Goal: Navigation & Orientation: Understand site structure

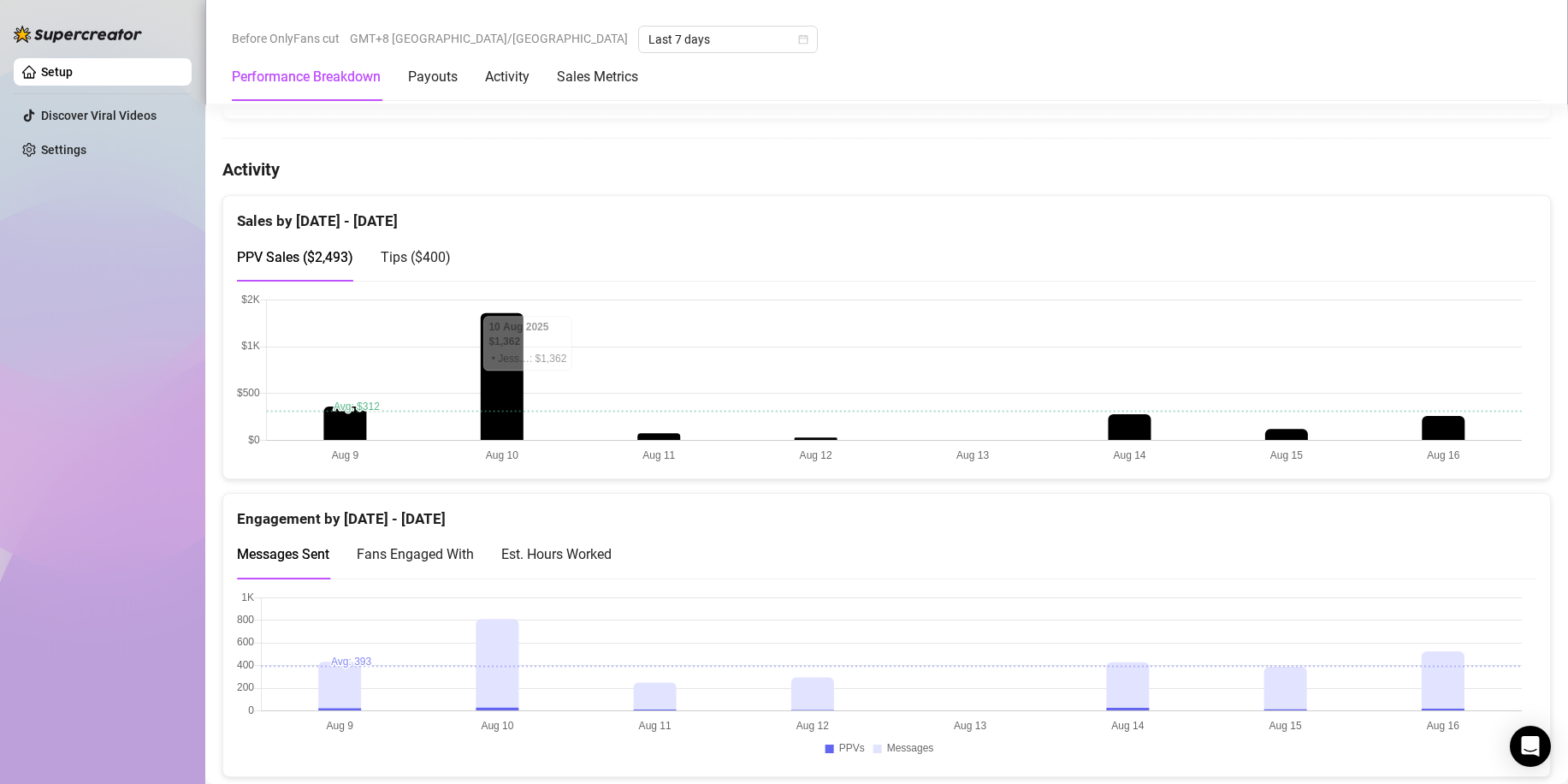
scroll to position [895, 0]
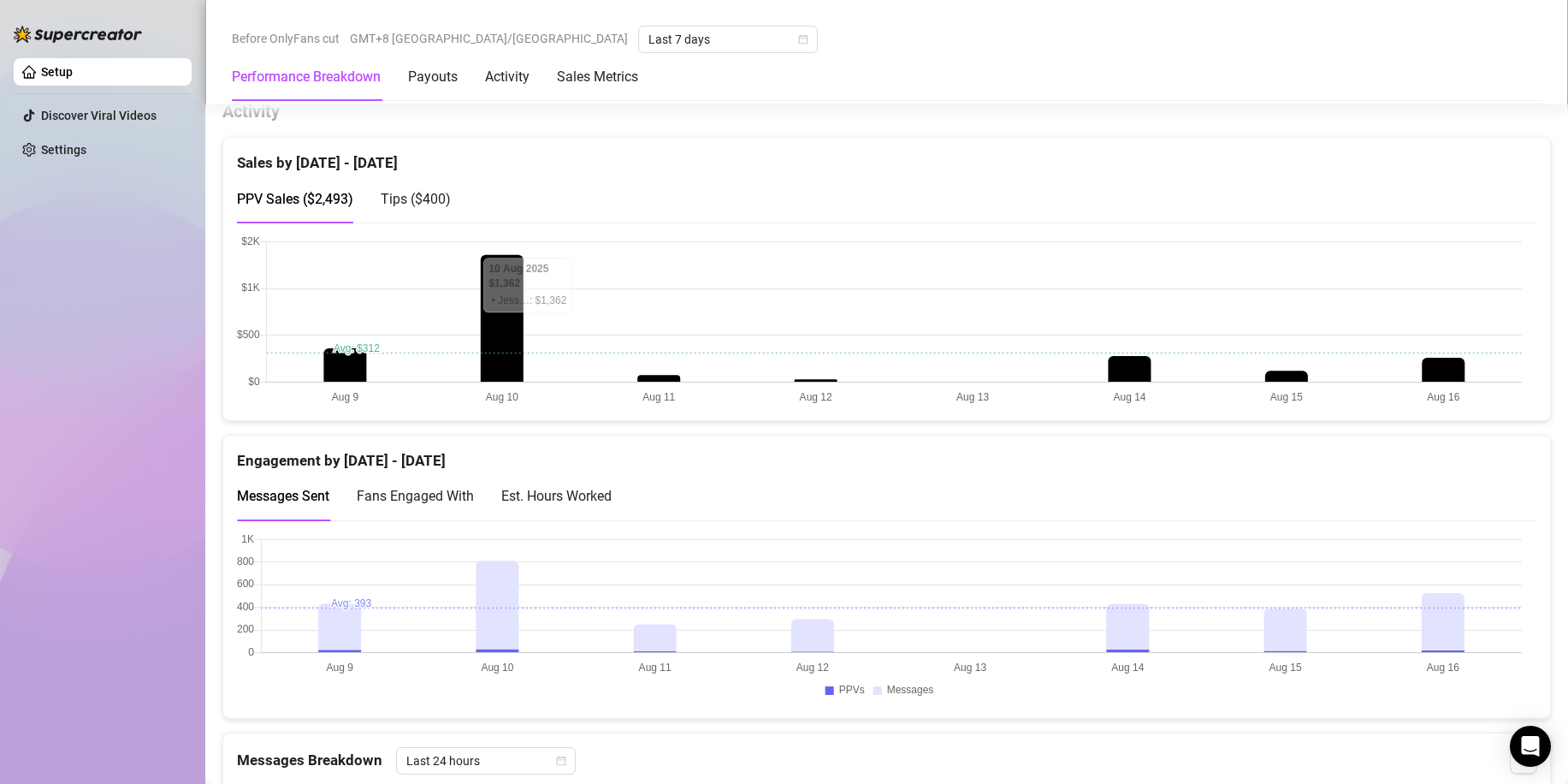
click at [1445, 360] on canvas at bounding box center [879, 321] width 1285 height 171
click at [1445, 362] on canvas at bounding box center [879, 321] width 1285 height 171
click at [1444, 362] on canvas at bounding box center [879, 321] width 1285 height 171
click at [1443, 362] on canvas at bounding box center [879, 321] width 1285 height 171
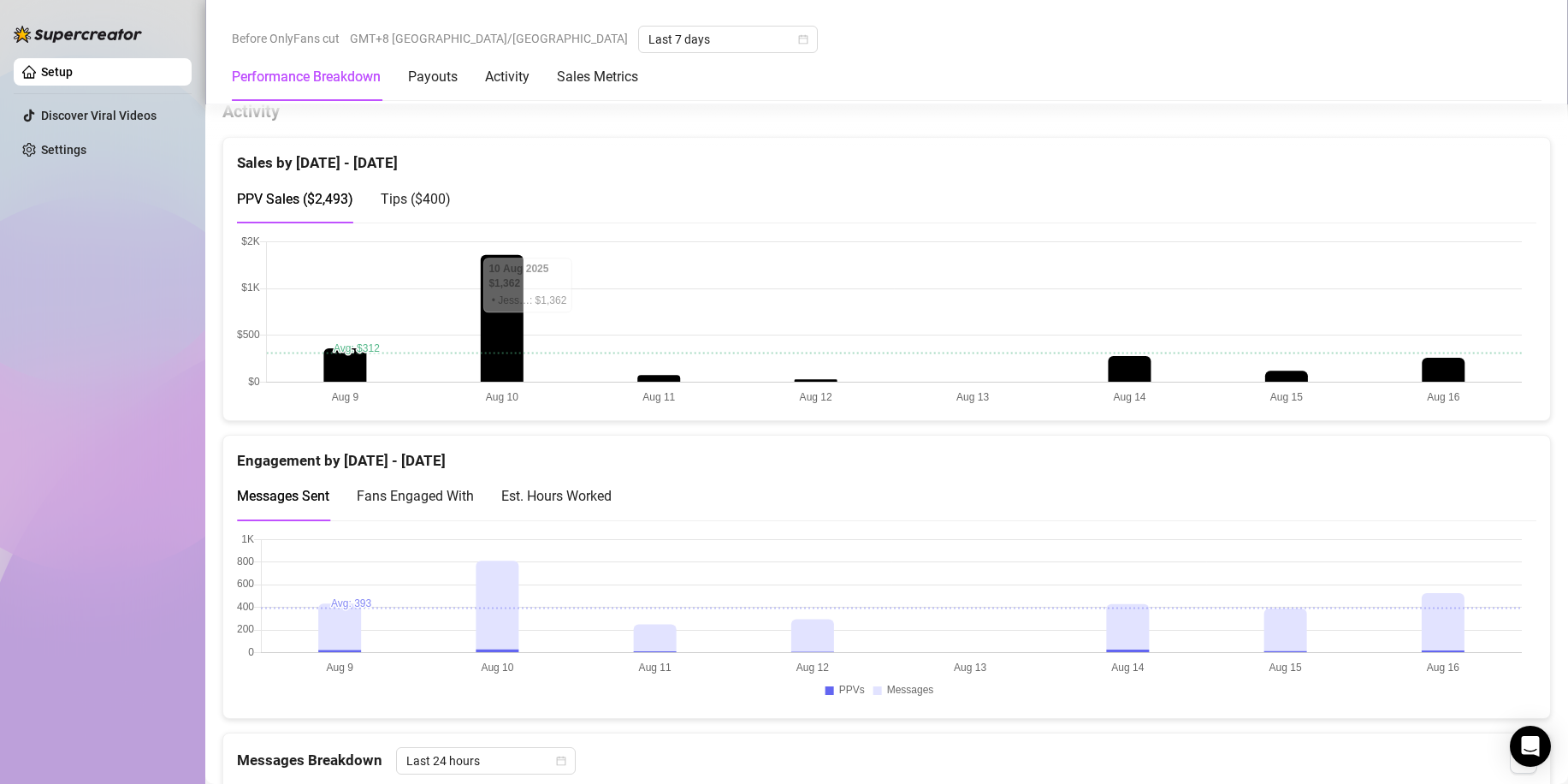
click at [1443, 362] on canvas at bounding box center [879, 321] width 1285 height 171
click at [1444, 362] on canvas at bounding box center [879, 321] width 1285 height 171
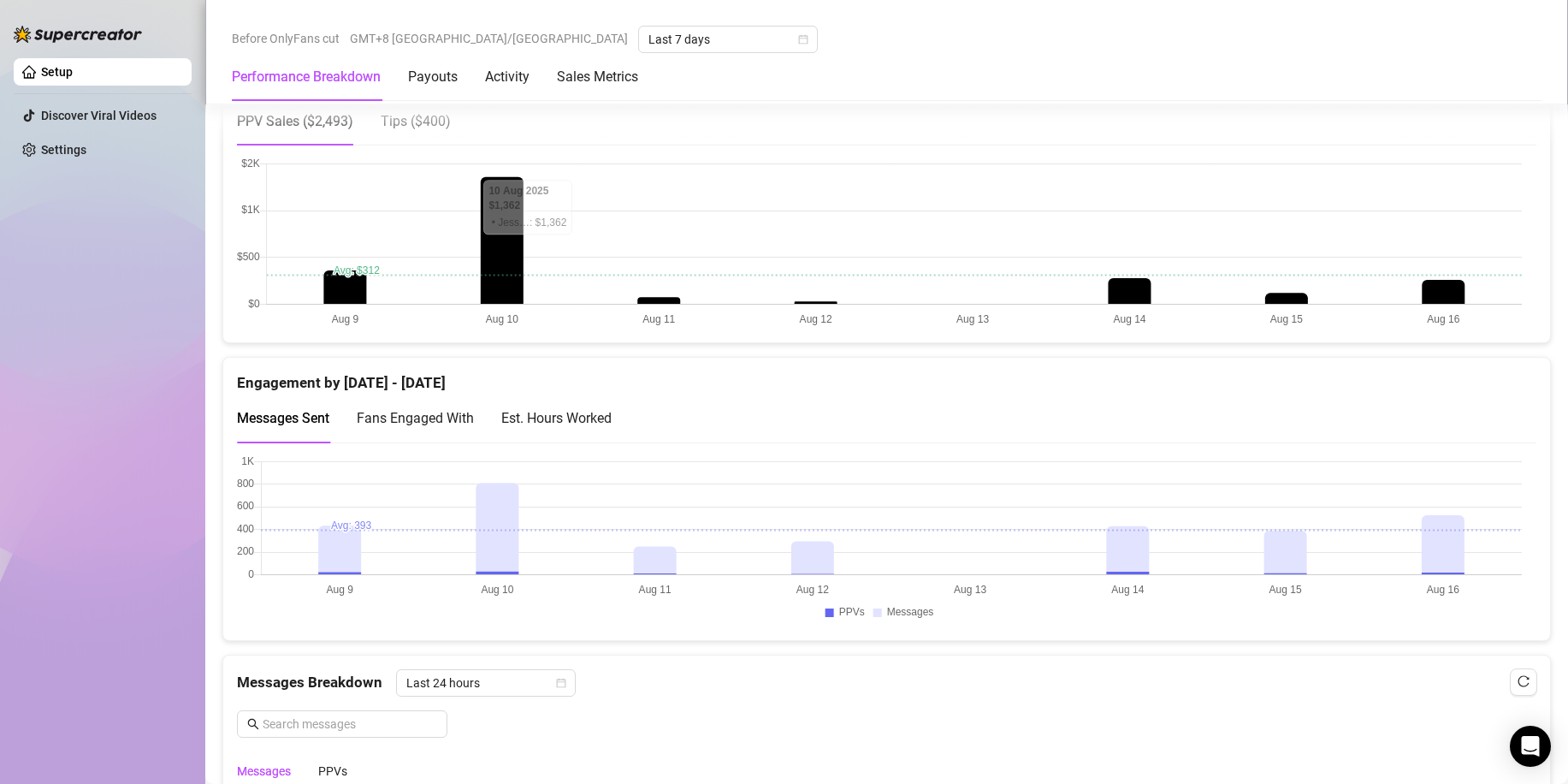
scroll to position [809, 0]
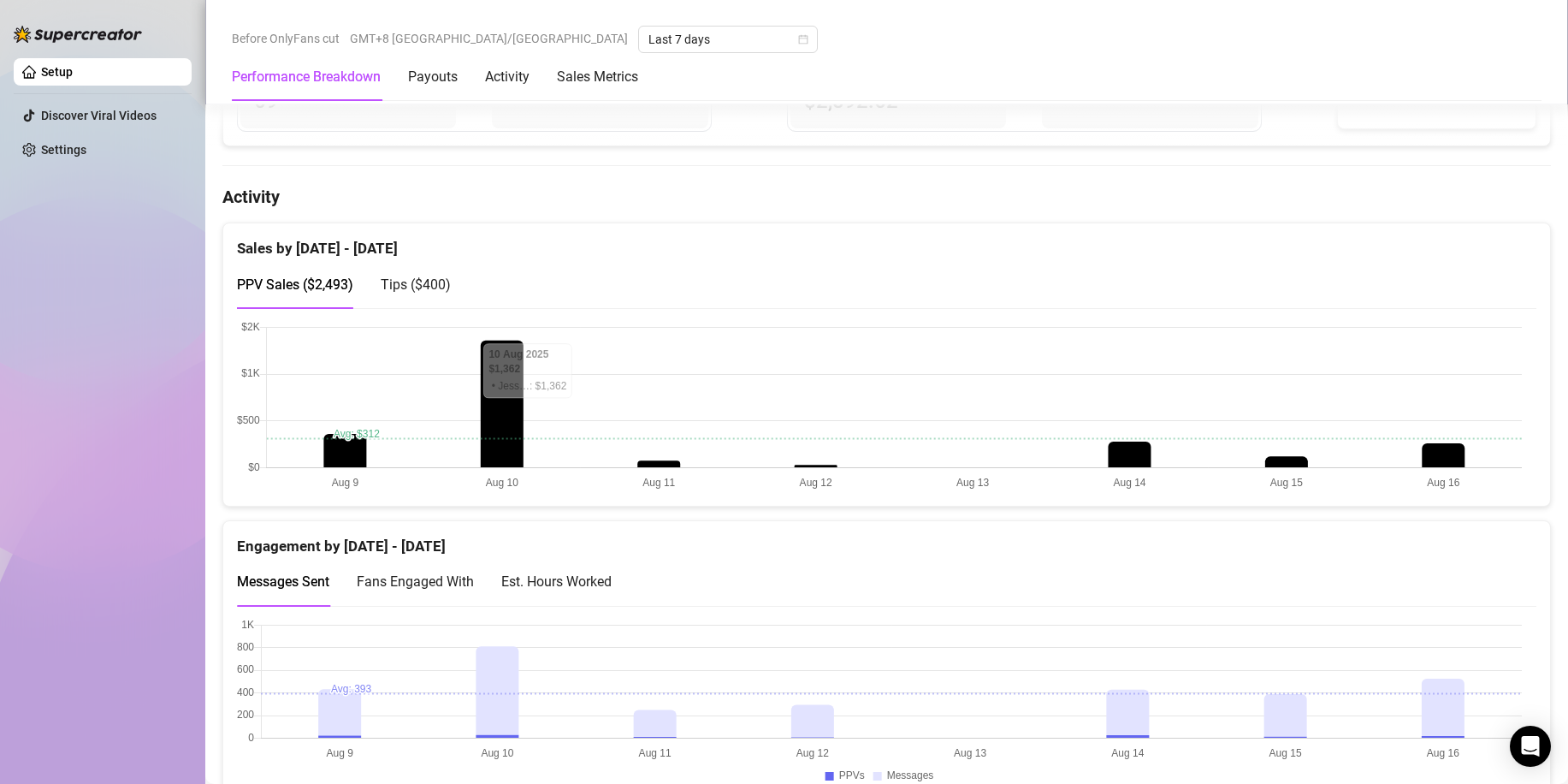
click at [1442, 459] on canvas at bounding box center [879, 406] width 1285 height 171
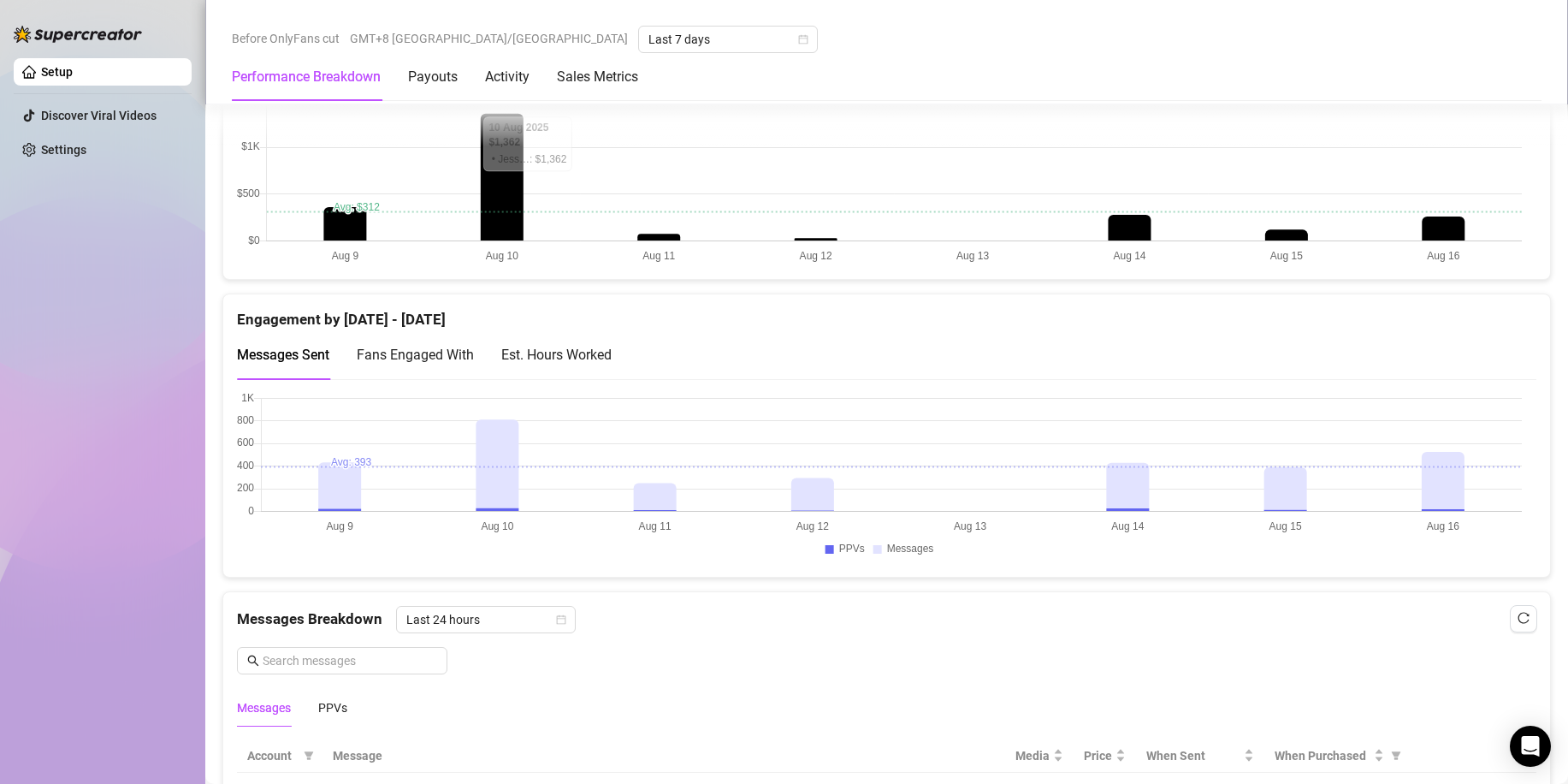
scroll to position [1065, 0]
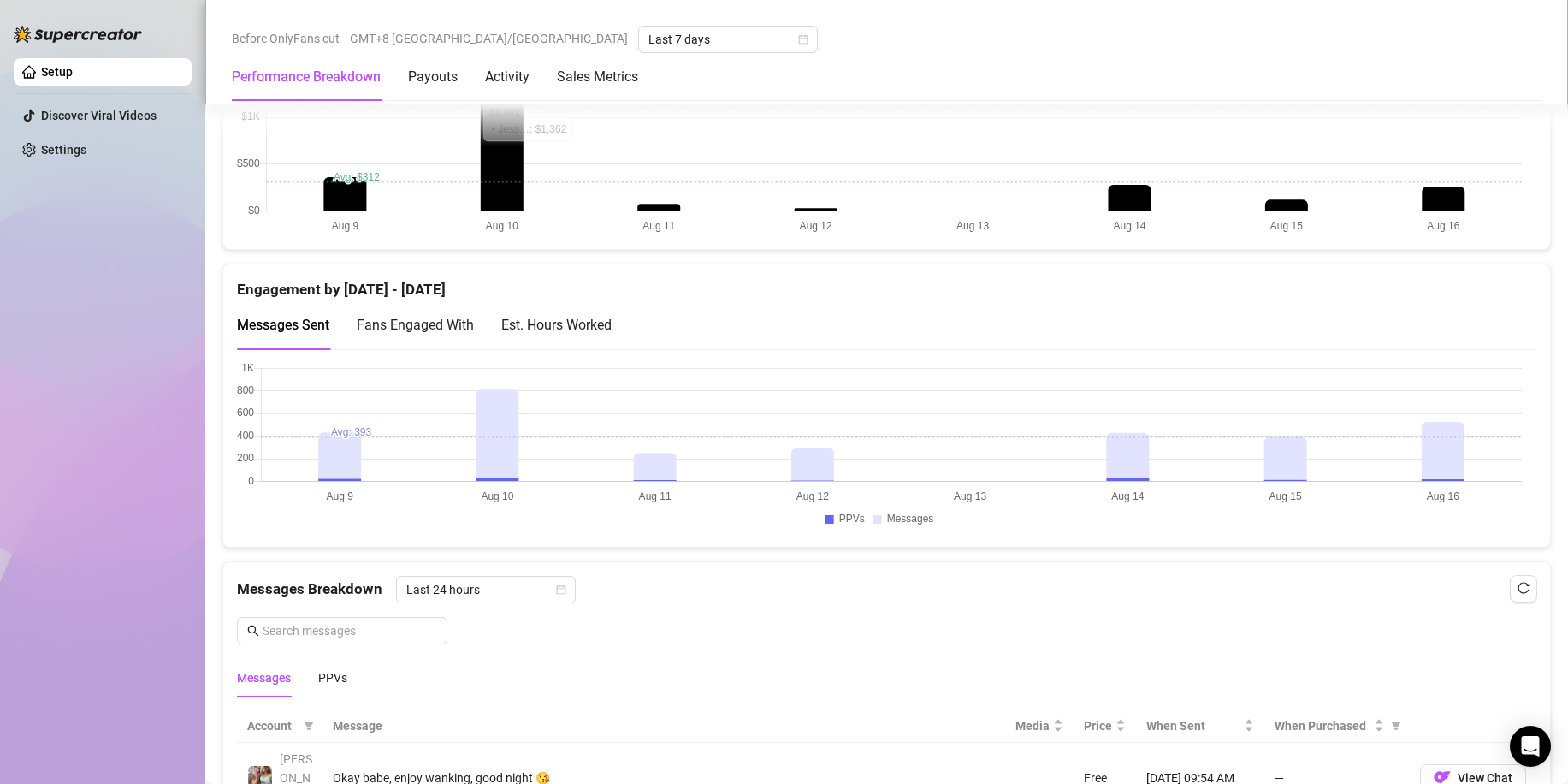
click at [423, 321] on span "Fans Engaged With" at bounding box center [415, 325] width 117 height 16
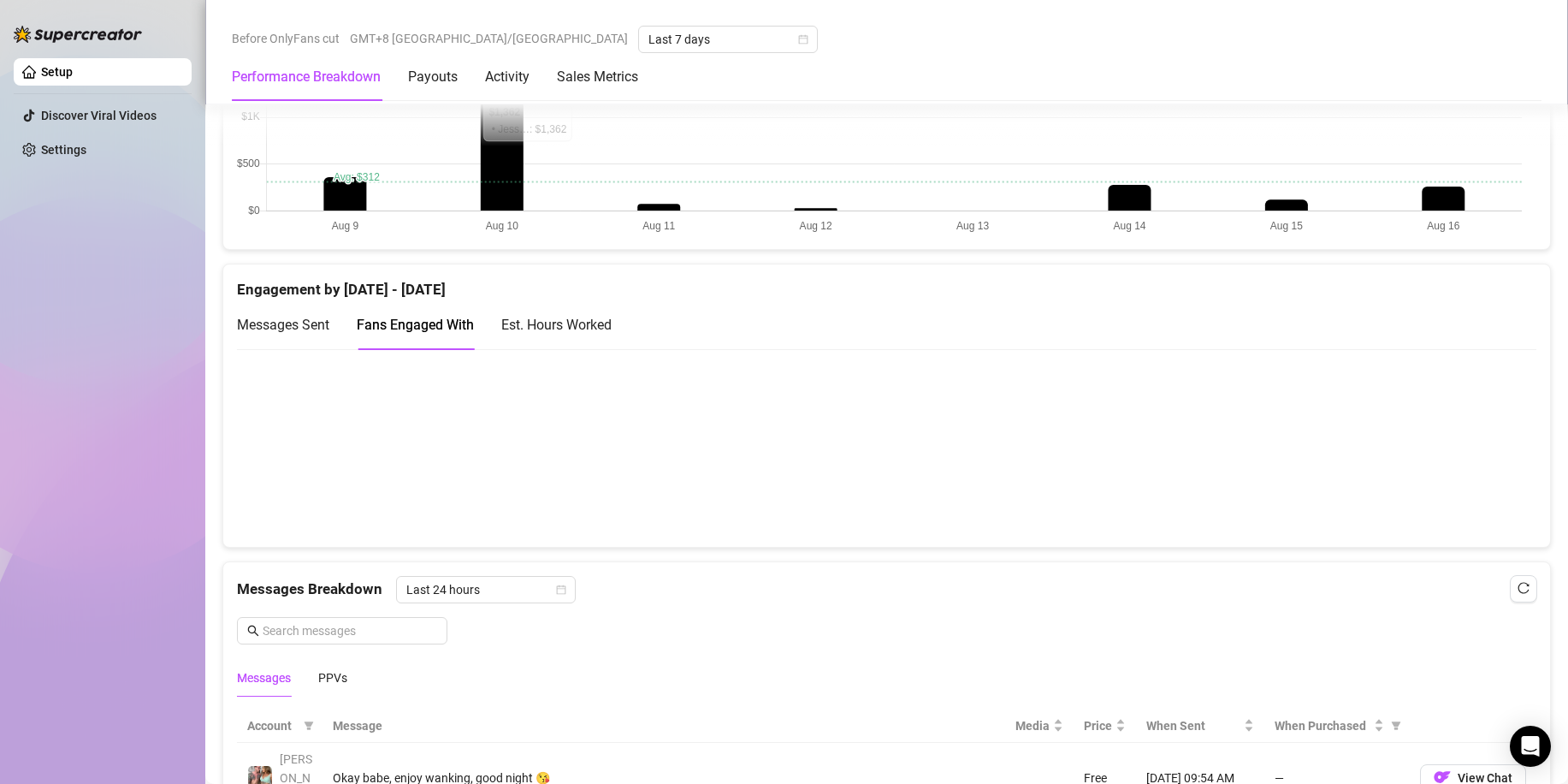
click at [527, 327] on div "Est. Hours Worked" at bounding box center [556, 325] width 110 height 22
click at [261, 328] on span "Messages Sent" at bounding box center [282, 325] width 92 height 16
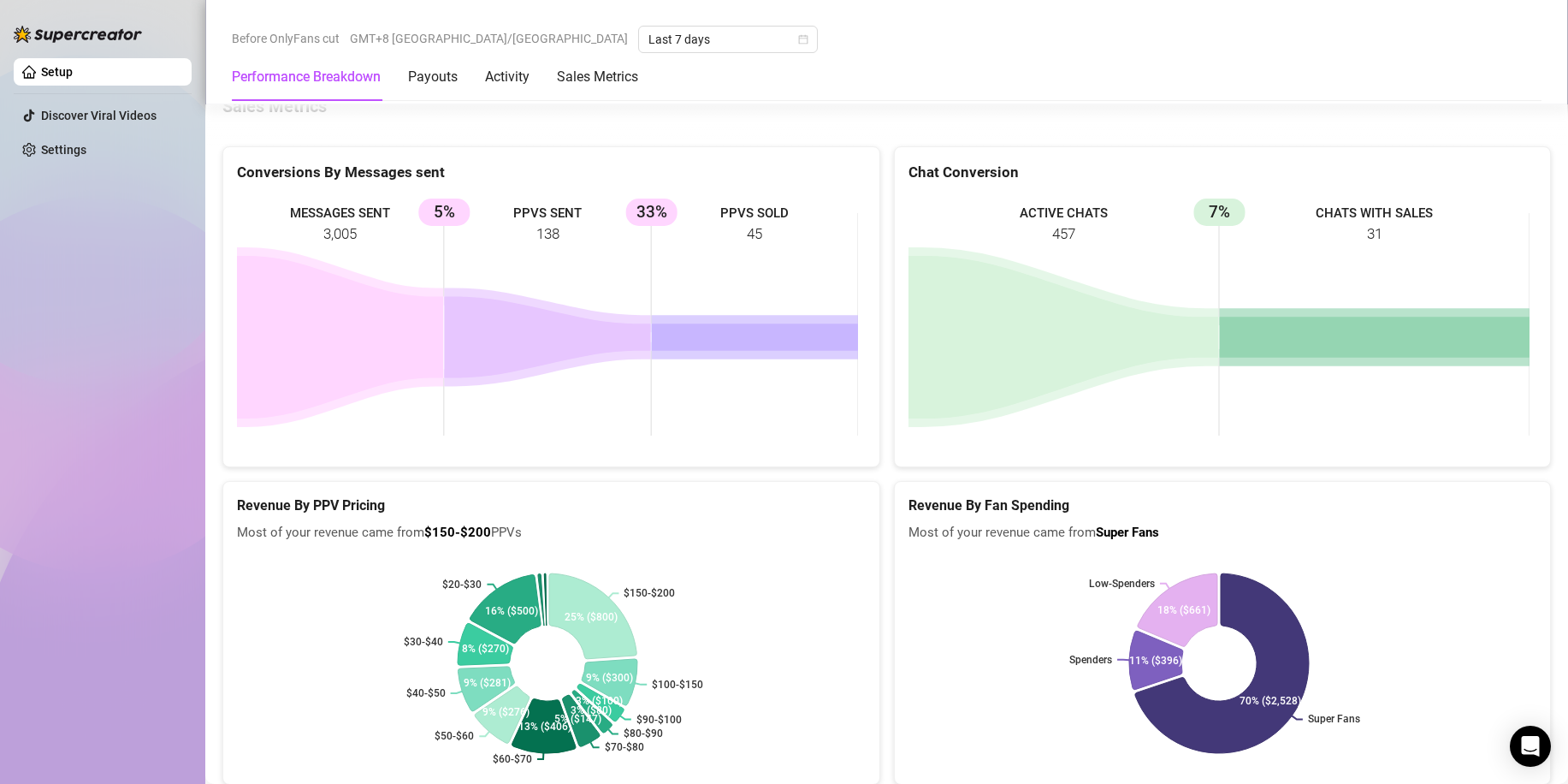
scroll to position [2648, 0]
